Goal: Information Seeking & Learning: Learn about a topic

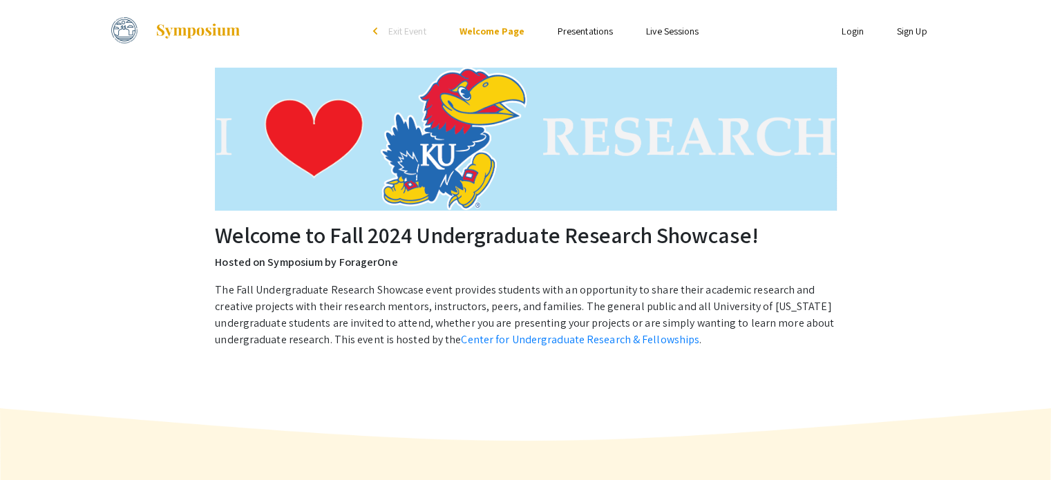
click at [572, 293] on p "The Fall Undergraduate Research Showcase event provides students with an opport…" at bounding box center [525, 315] width 620 height 66
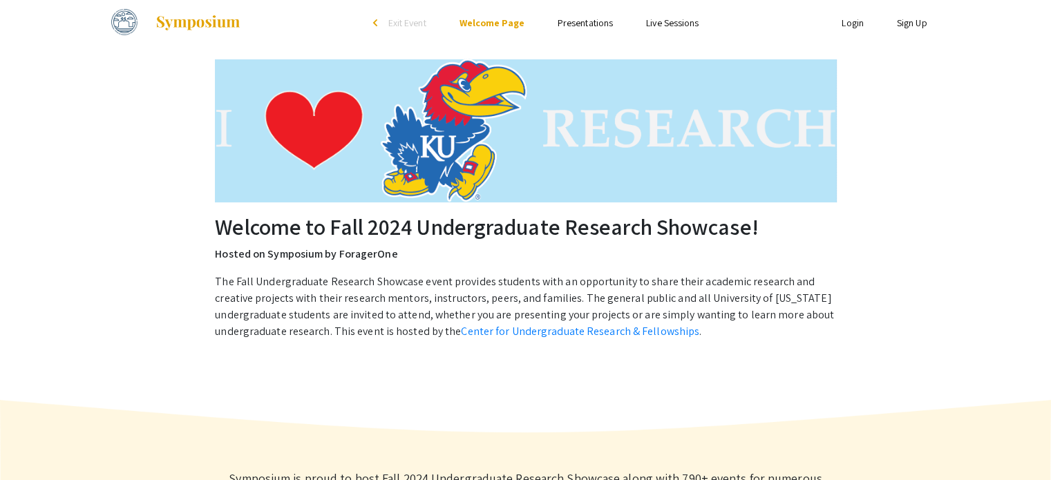
scroll to position [11, 0]
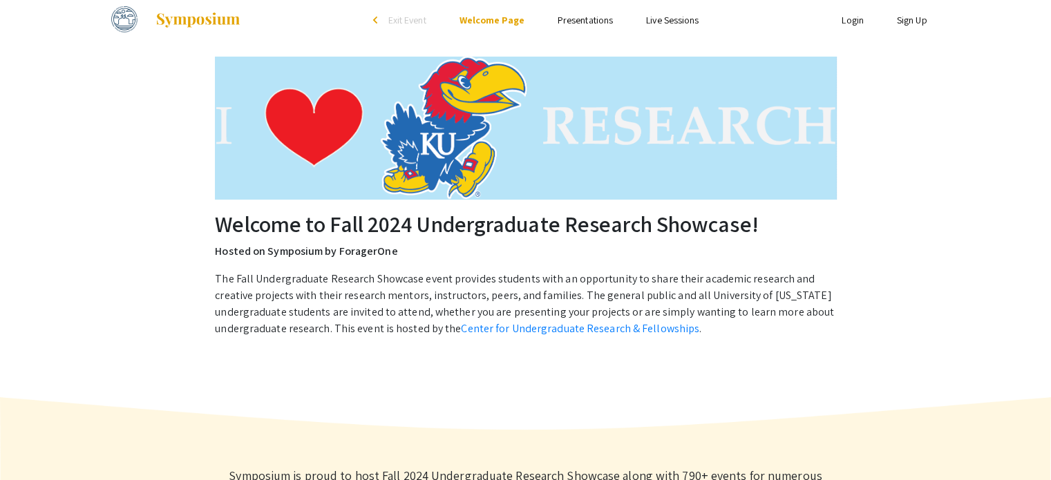
click at [561, 18] on link "Presentations" at bounding box center [585, 20] width 55 height 12
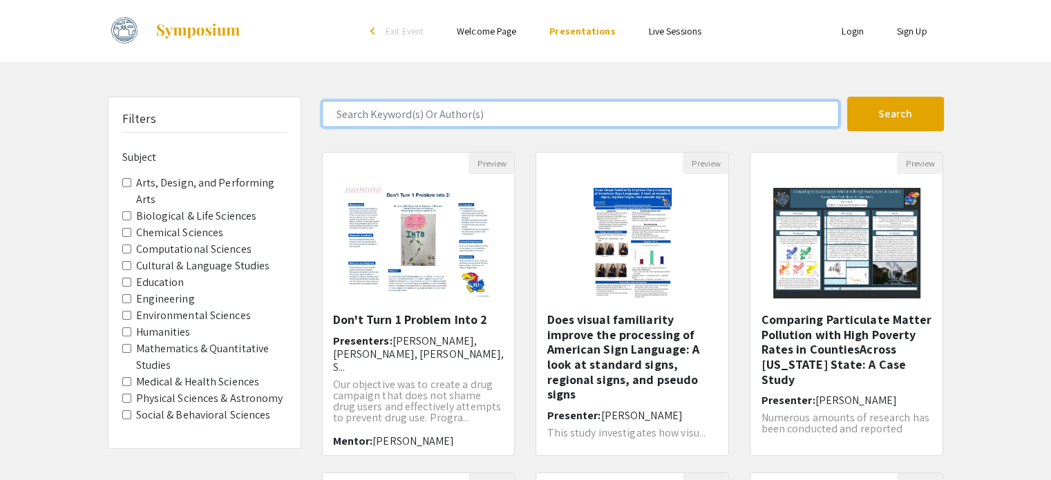
click at [509, 109] on input "Search Keyword(s) Or Author(s)" at bounding box center [580, 114] width 517 height 26
click at [847, 97] on button "Search" at bounding box center [895, 114] width 97 height 35
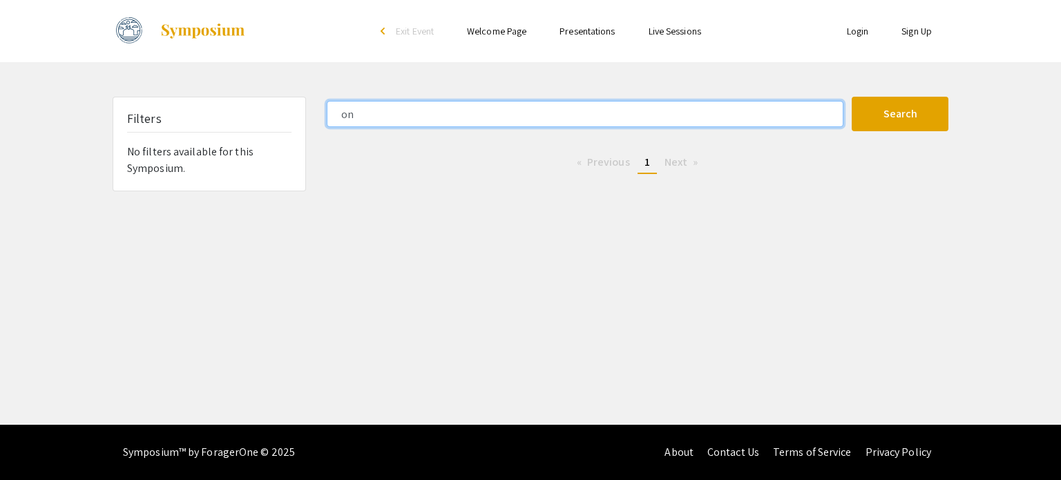
type input "o"
click at [852, 97] on button "Search" at bounding box center [900, 114] width 97 height 35
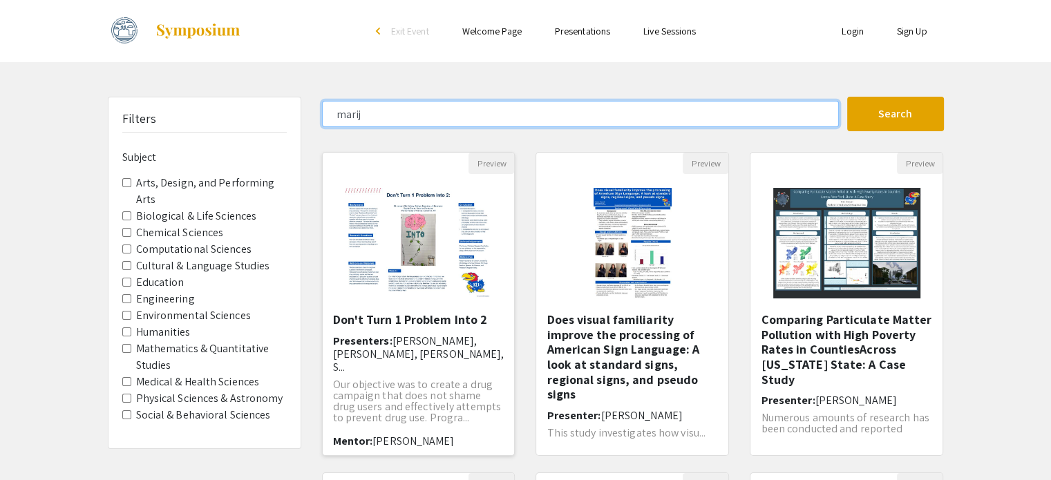
click at [847, 97] on button "Search" at bounding box center [895, 114] width 97 height 35
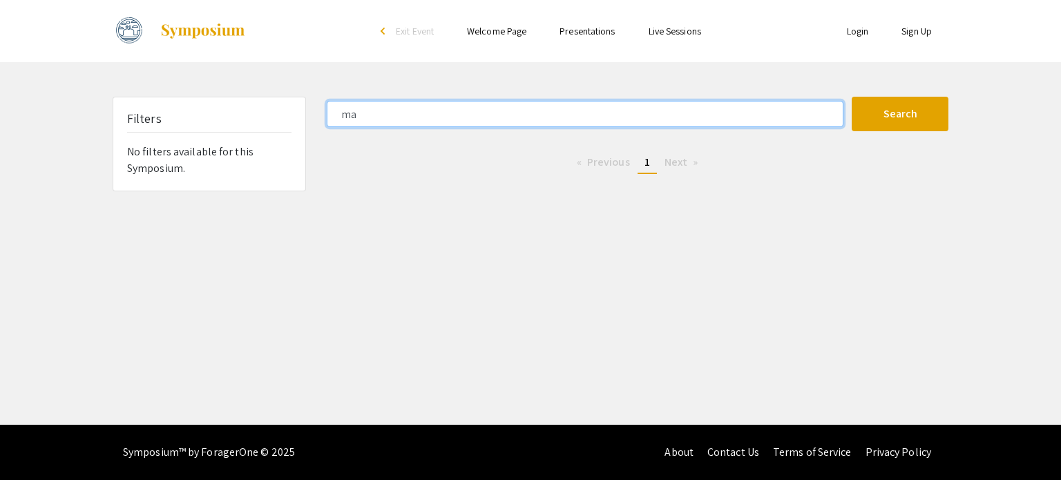
type input "m"
click at [852, 97] on button "Search" at bounding box center [900, 114] width 97 height 35
type input "f"
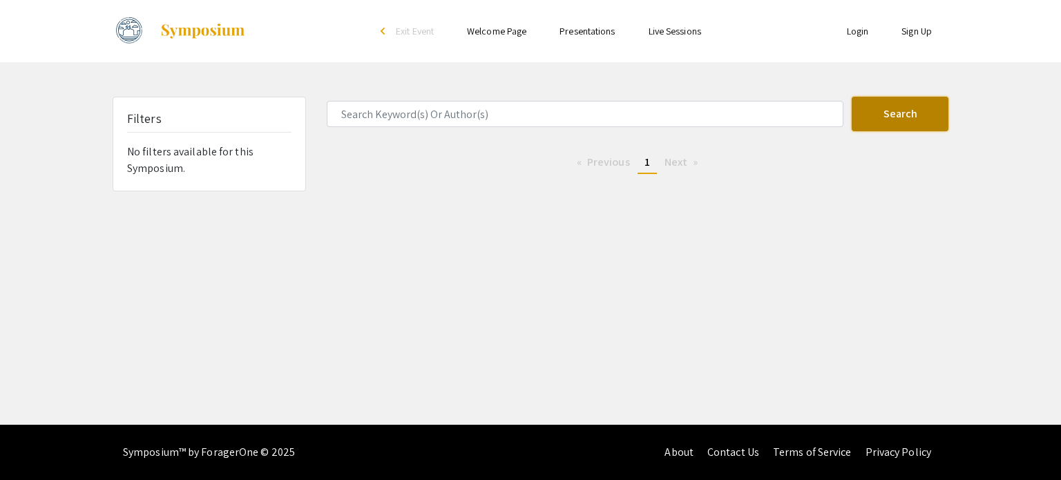
click at [882, 113] on button "Search" at bounding box center [900, 114] width 97 height 35
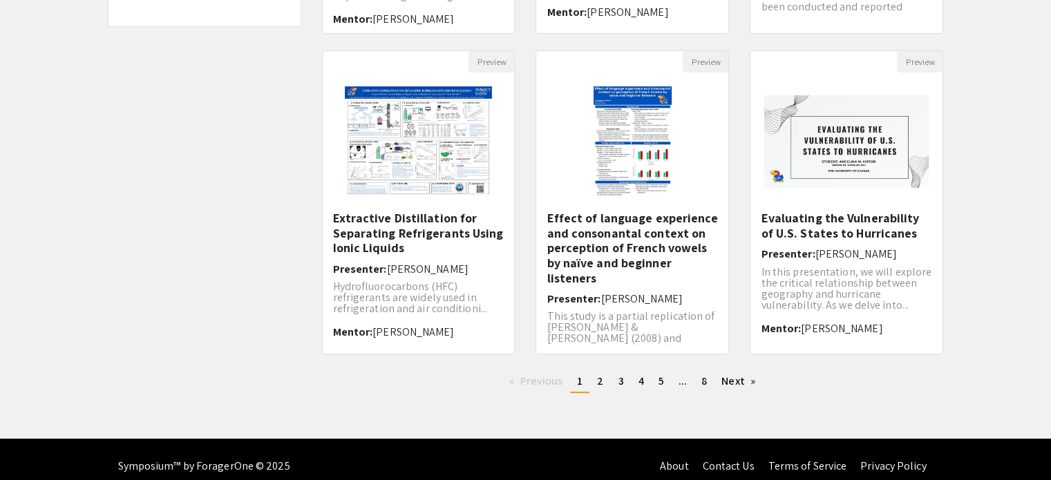
scroll to position [435, 0]
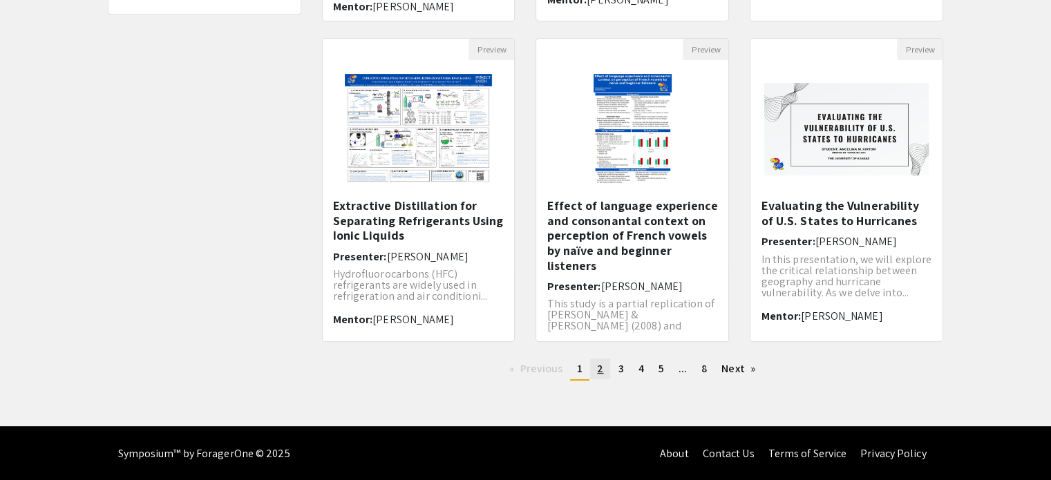
click at [594, 369] on link "page 2" at bounding box center [600, 369] width 20 height 21
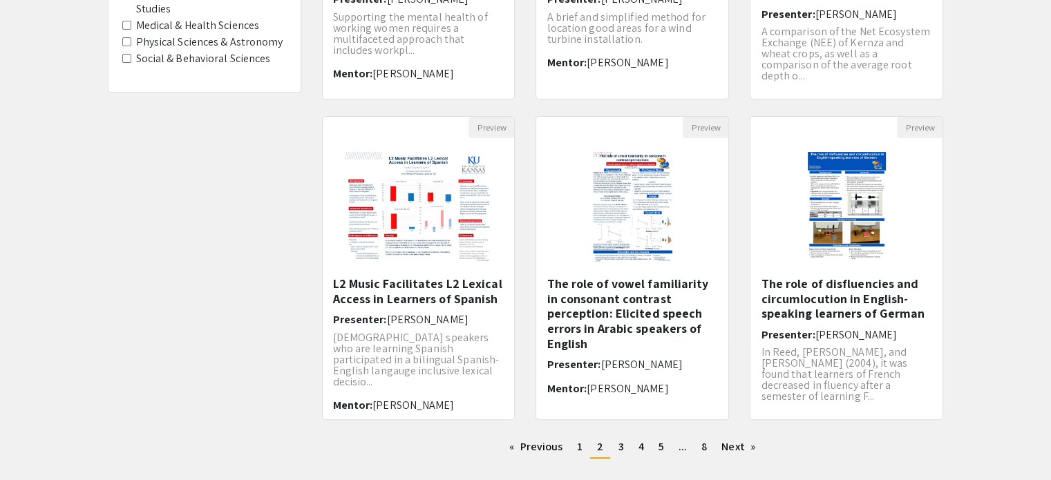
scroll to position [435, 0]
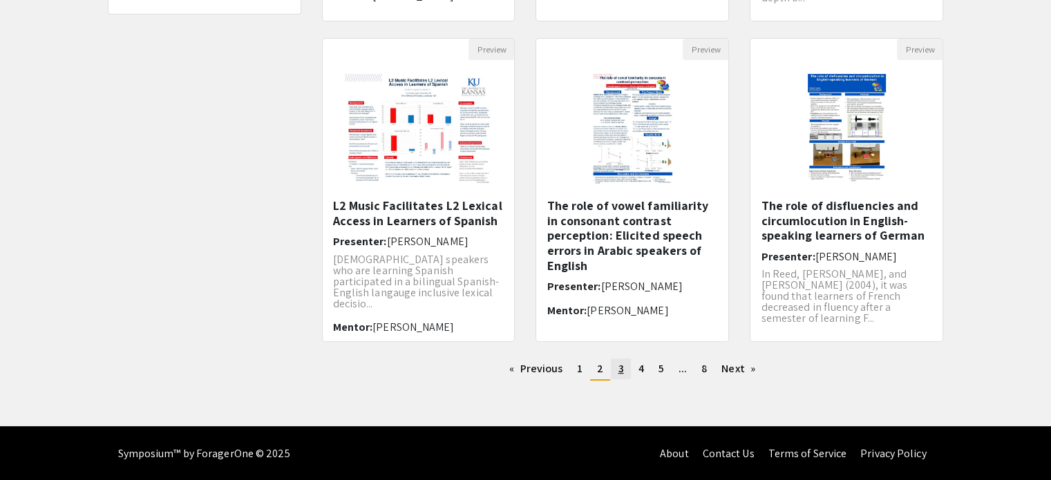
click at [618, 364] on span "3" at bounding box center [621, 368] width 6 height 15
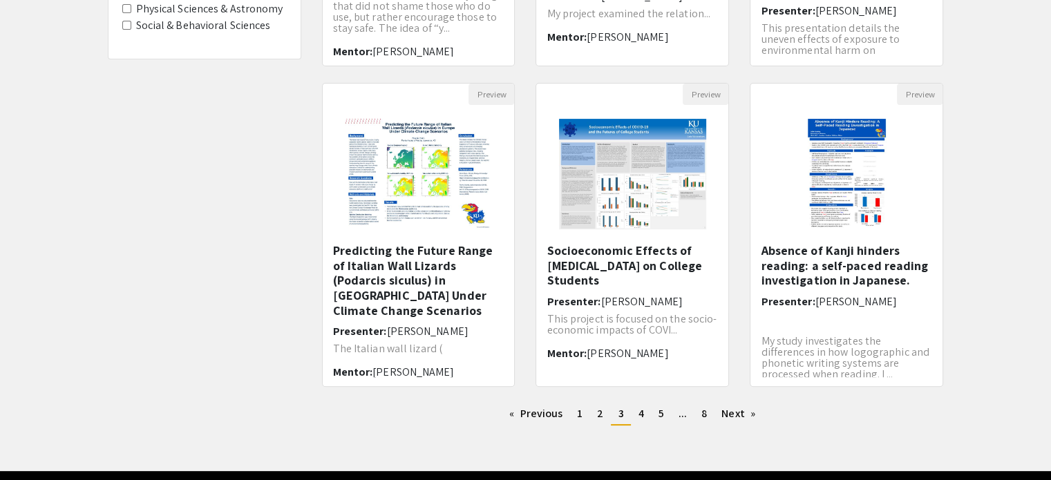
scroll to position [392, 0]
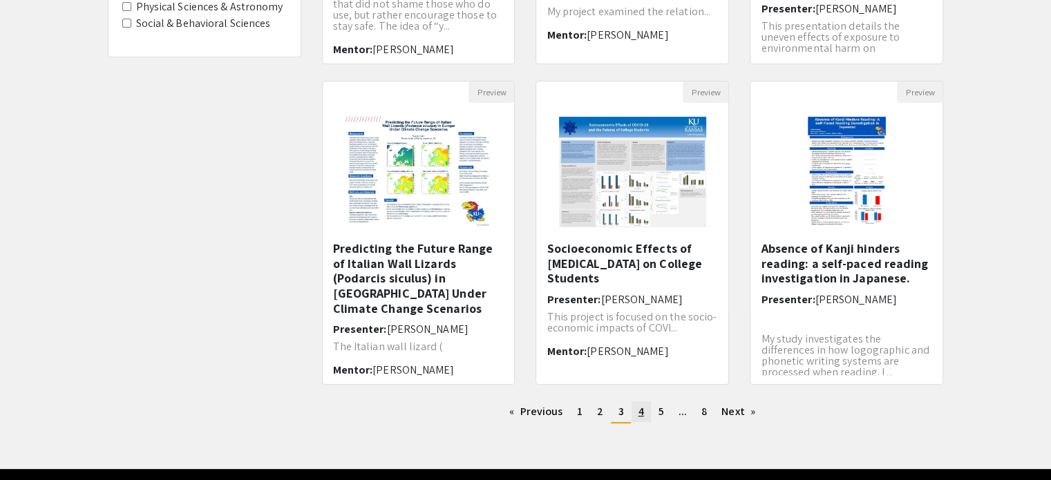
click at [641, 411] on span "4" at bounding box center [641, 411] width 6 height 15
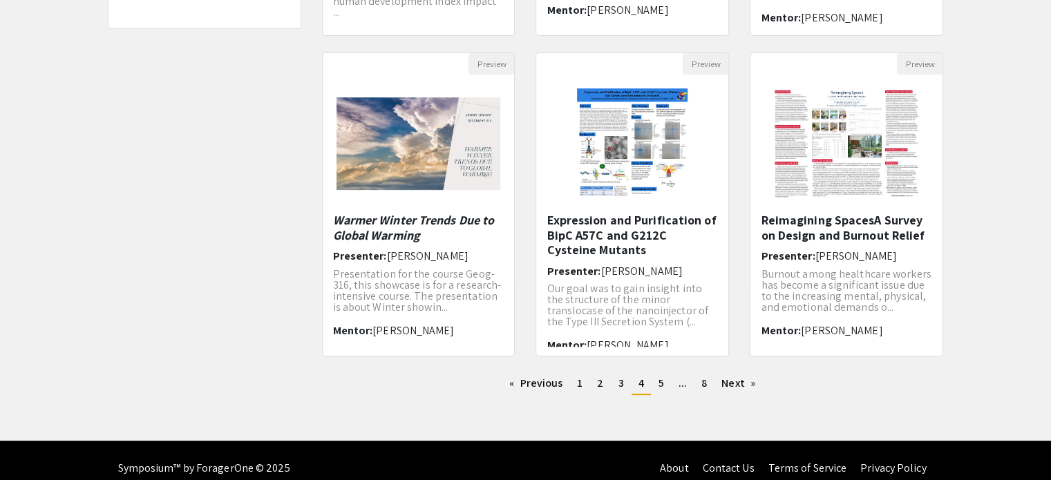
scroll to position [420, 0]
click at [661, 387] on span "5" at bounding box center [661, 383] width 6 height 15
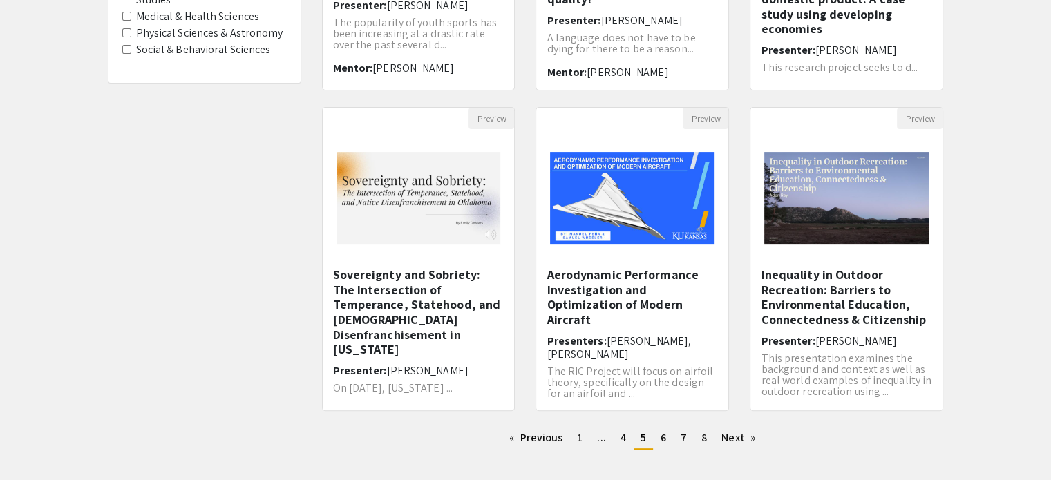
scroll to position [366, 0]
click at [735, 434] on link "Next page" at bounding box center [738, 437] width 48 height 21
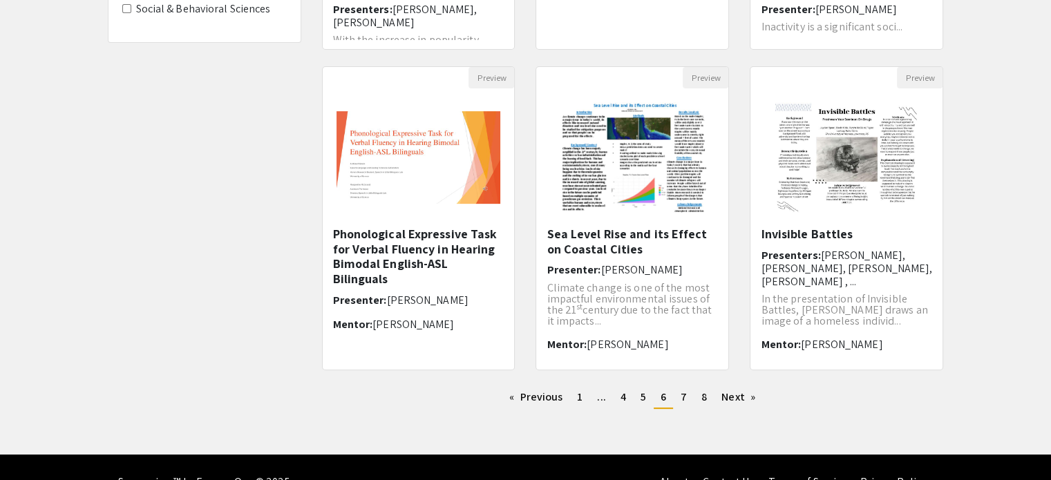
scroll to position [408, 0]
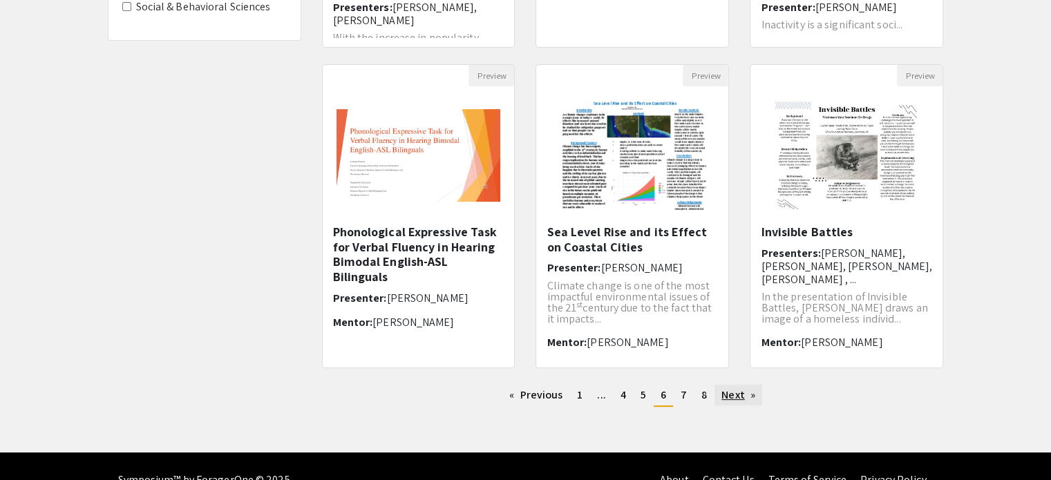
click at [735, 395] on link "Next page" at bounding box center [738, 395] width 48 height 21
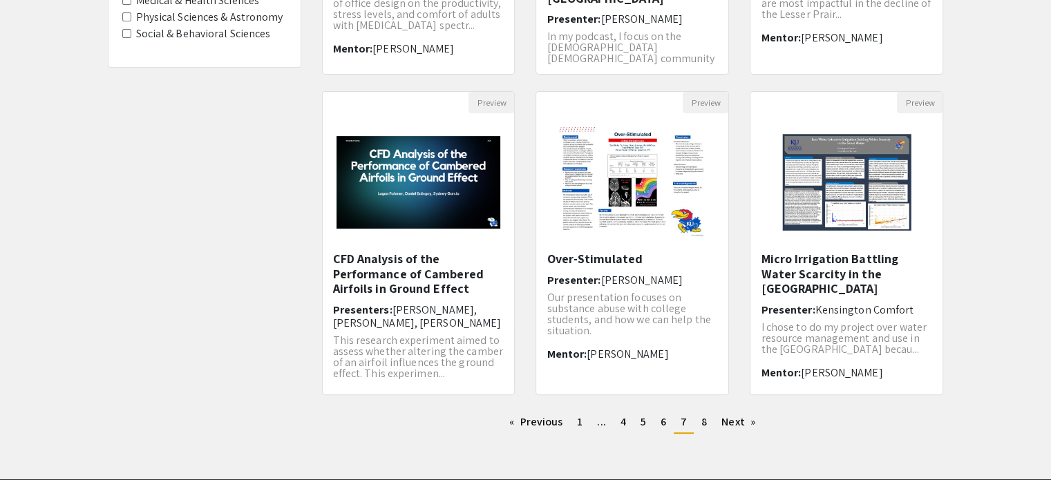
scroll to position [381, 0]
click at [760, 419] on link "Next page" at bounding box center [738, 422] width 48 height 21
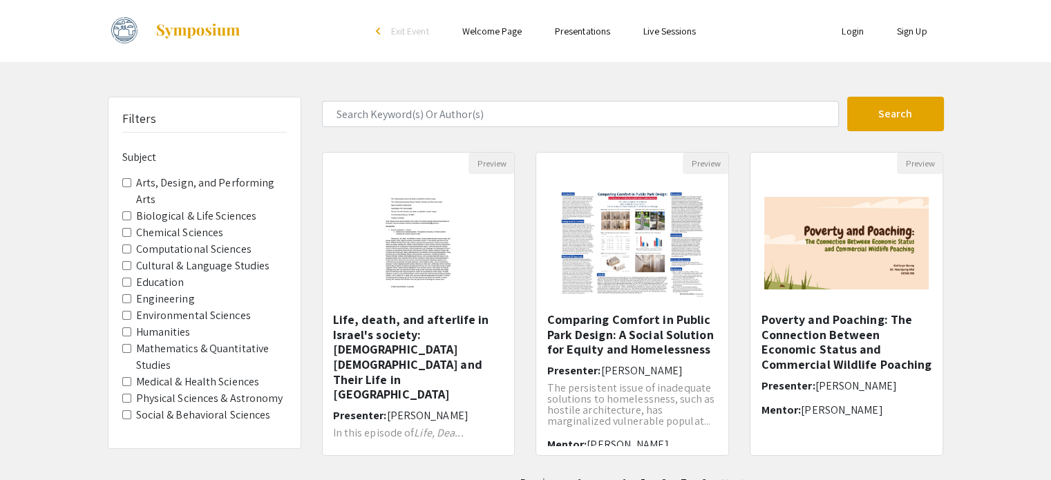
click at [124, 381] on Sciences "Medical & Health Sciences" at bounding box center [126, 381] width 9 height 9
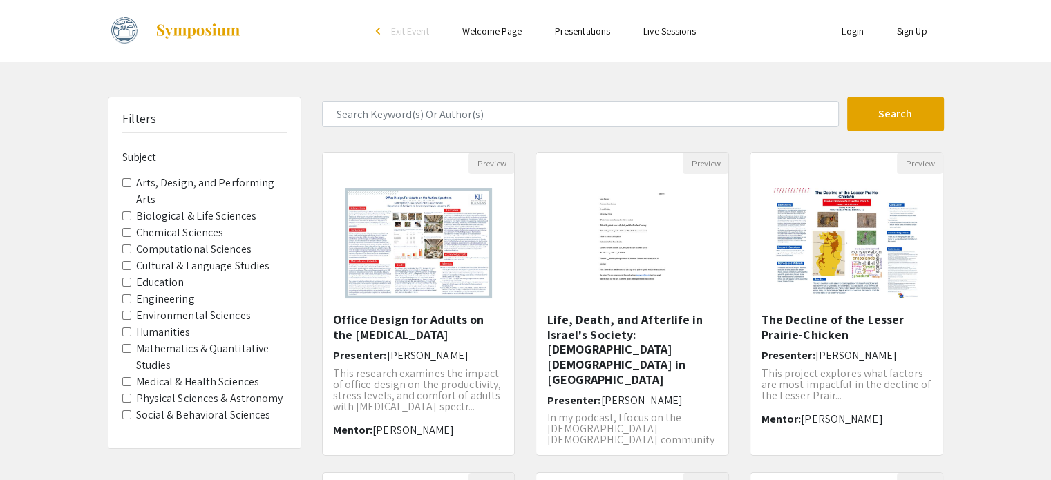
scroll to position [114, 0]
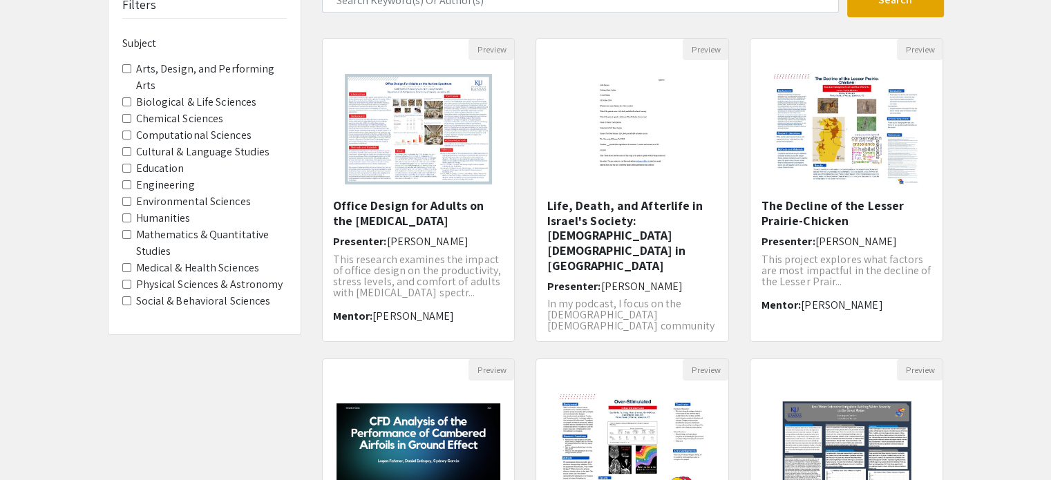
scroll to position [408, 0]
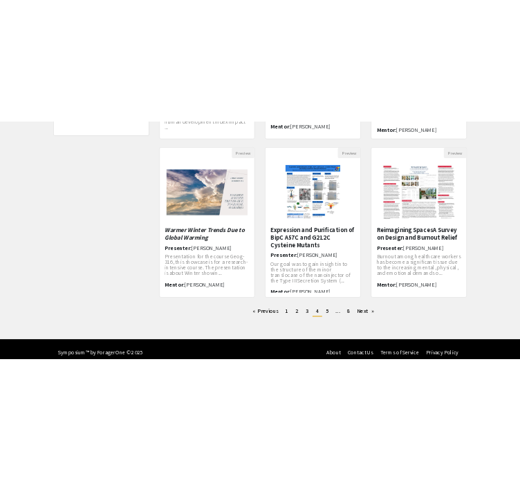
scroll to position [392, 0]
